Goal: Check status: Check status

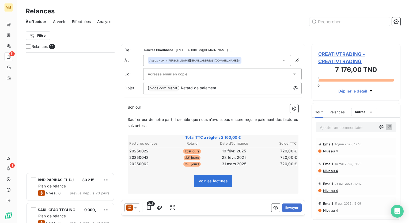
scroll to position [167, 85]
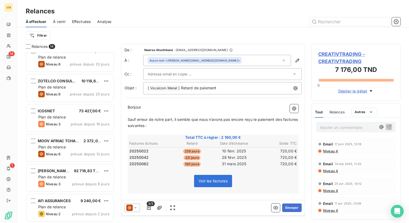
click at [76, 20] on span "Effectuées" at bounding box center [81, 21] width 19 height 5
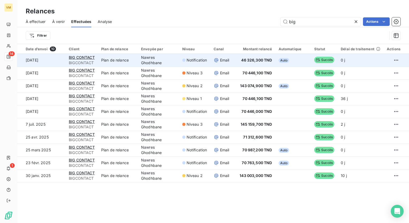
type input "big"
click at [149, 65] on td "Nawres Ghodhbane" at bounding box center [158, 60] width 41 height 13
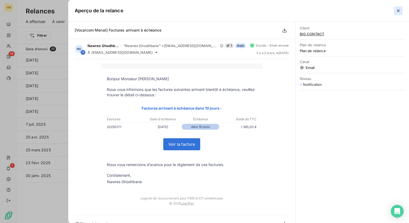
click at [398, 10] on icon "button" at bounding box center [397, 10] width 5 height 5
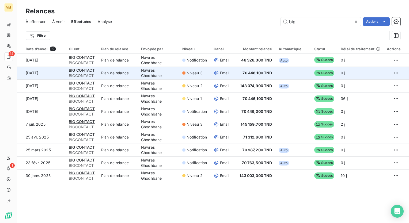
click at [236, 76] on td "70 446,100 TND" at bounding box center [254, 73] width 42 height 13
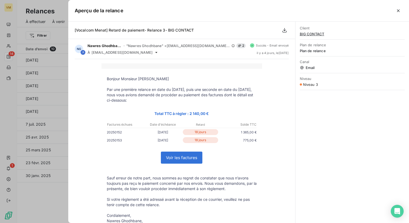
click at [303, 115] on div "Client BIG CONTACT Plan de relance Plan de relance Canal Email Niveau Niveau 3" at bounding box center [351, 122] width 113 height 201
click at [308, 154] on div "Client BIG CONTACT Plan de relance Plan de relance Canal Email Niveau Niveau 3" at bounding box center [351, 122] width 113 height 201
click at [400, 16] on div "Aperçu de la relance" at bounding box center [238, 11] width 340 height 22
click at [399, 13] on button "button" at bounding box center [398, 10] width 9 height 9
